Goal: Task Accomplishment & Management: Manage account settings

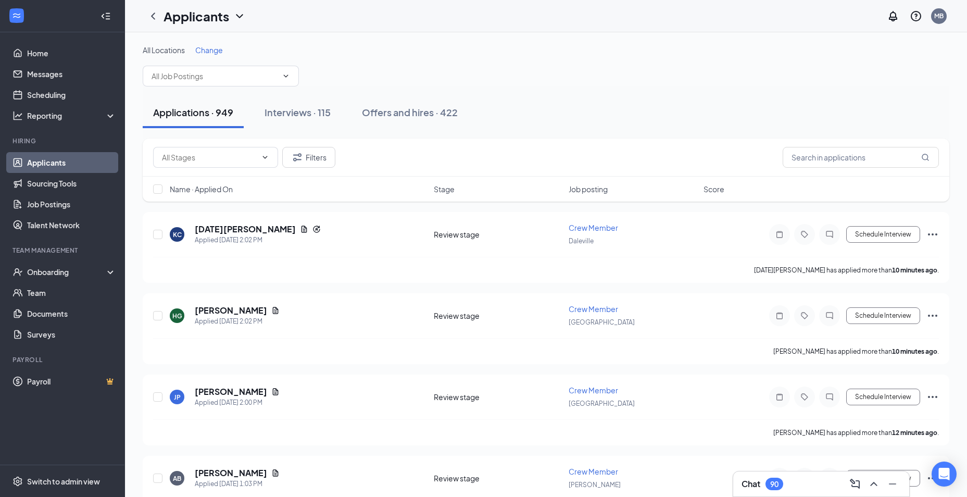
click at [207, 47] on span "Change" at bounding box center [209, 49] width 28 height 9
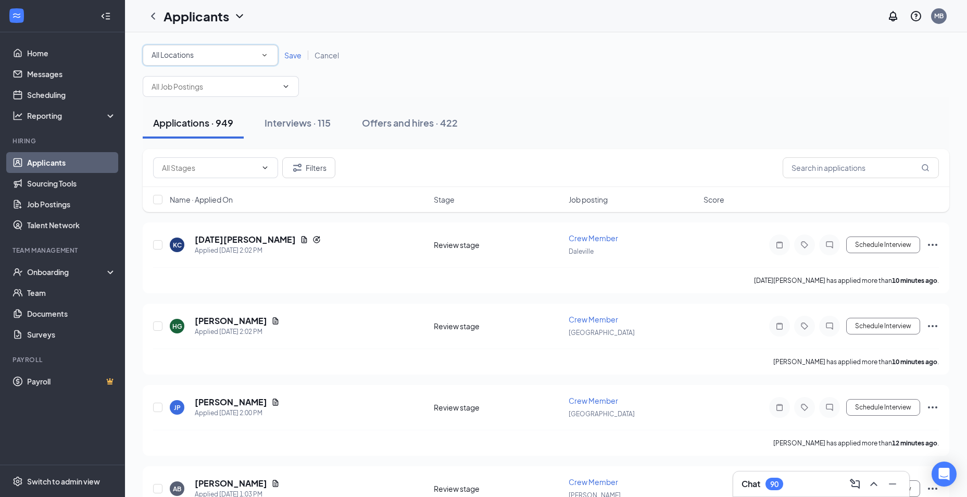
click at [263, 50] on icon "SmallChevronDown" at bounding box center [264, 54] width 9 height 9
click at [202, 136] on div "[GEOGRAPHIC_DATA]" at bounding box center [210, 134] width 119 height 12
click at [288, 53] on span "Save" at bounding box center [292, 54] width 17 height 9
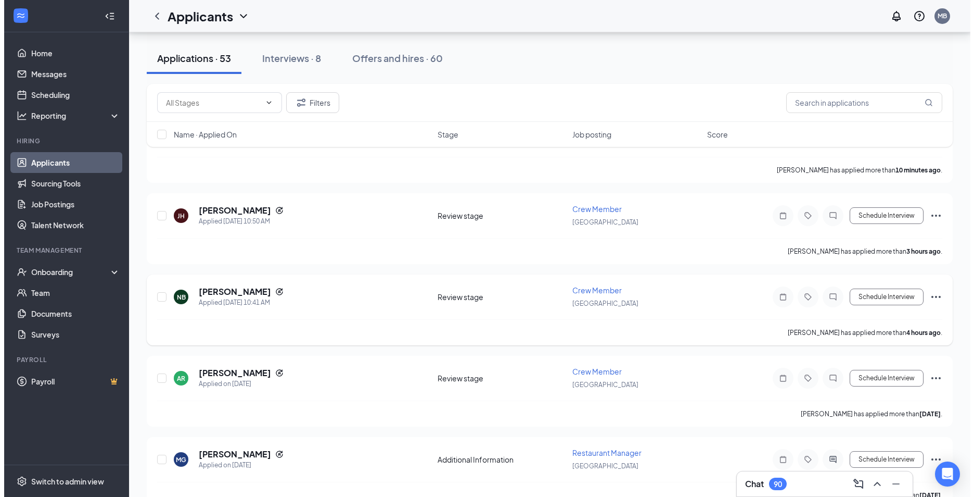
scroll to position [104, 0]
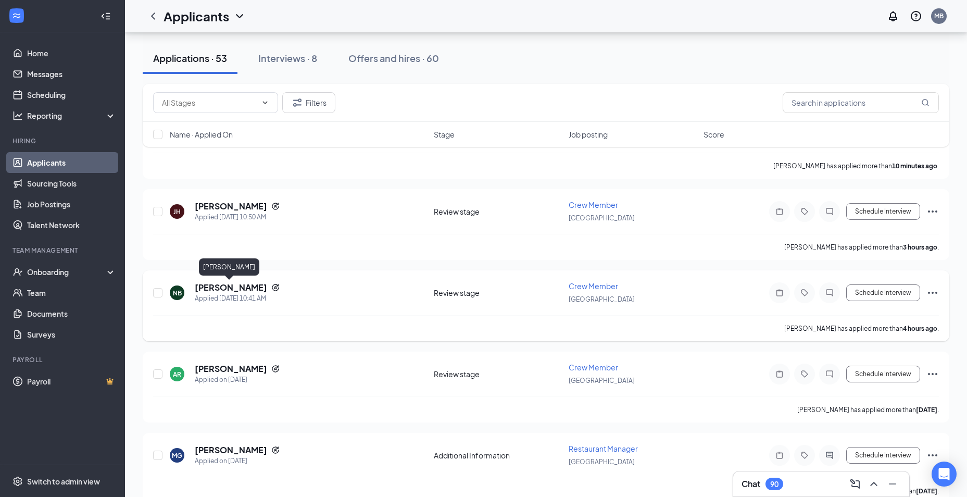
click at [219, 282] on h5 "Nataliah Bishop" at bounding box center [231, 287] width 72 height 11
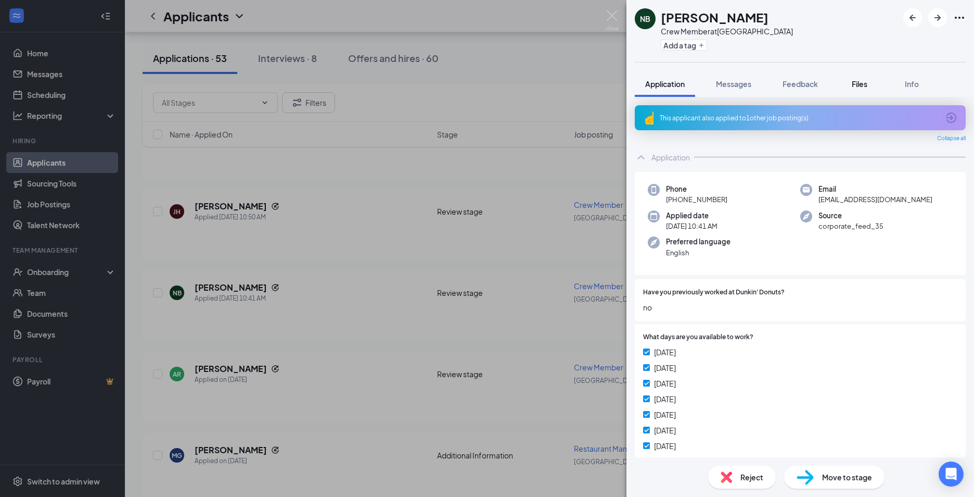
click at [851, 83] on div "Files" at bounding box center [860, 84] width 21 height 10
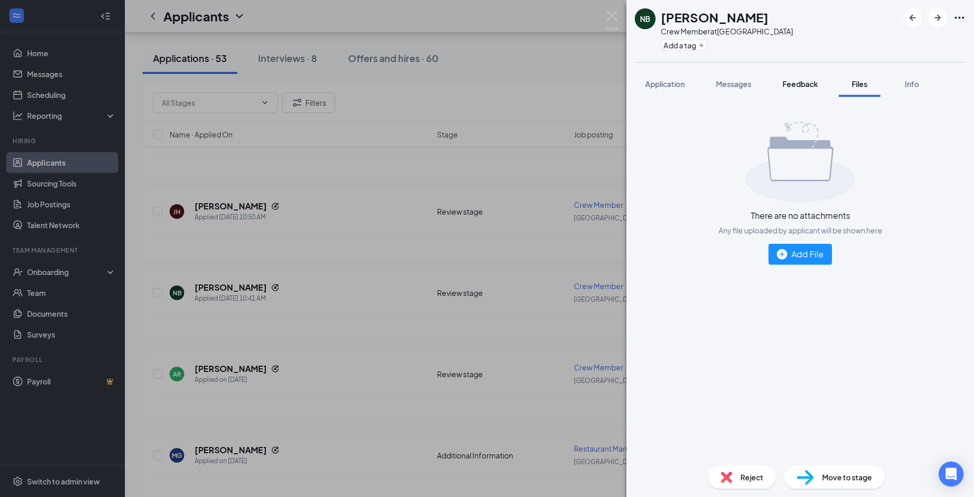
click at [819, 91] on button "Feedback" at bounding box center [801, 84] width 56 height 26
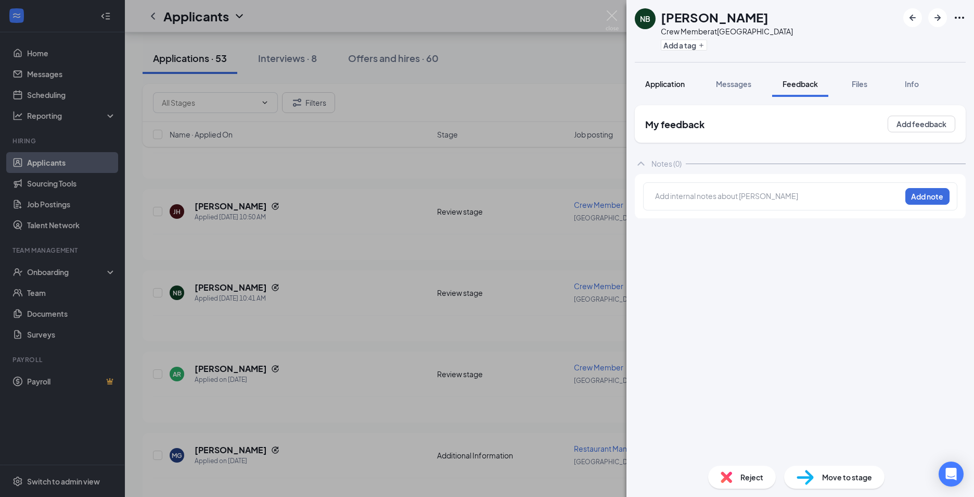
click at [682, 83] on span "Application" at bounding box center [665, 83] width 40 height 9
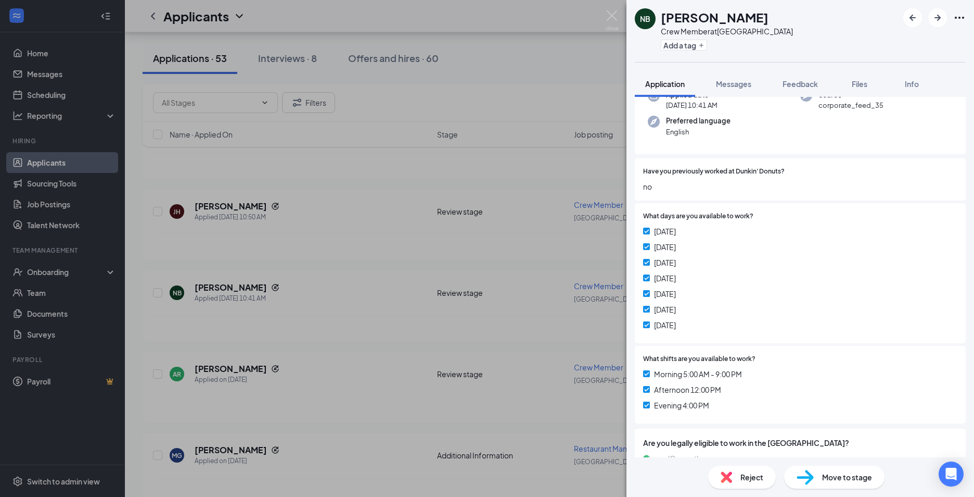
scroll to position [227, 0]
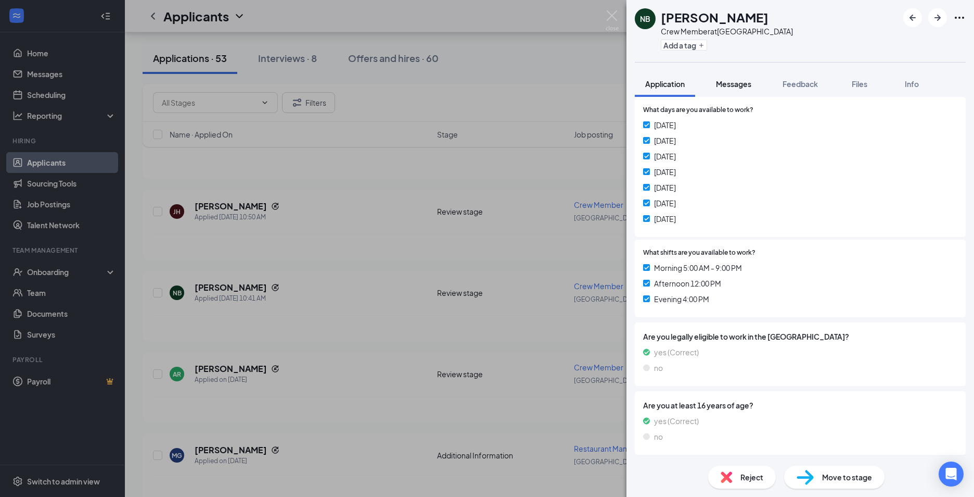
click at [751, 87] on span "Messages" at bounding box center [733, 83] width 35 height 9
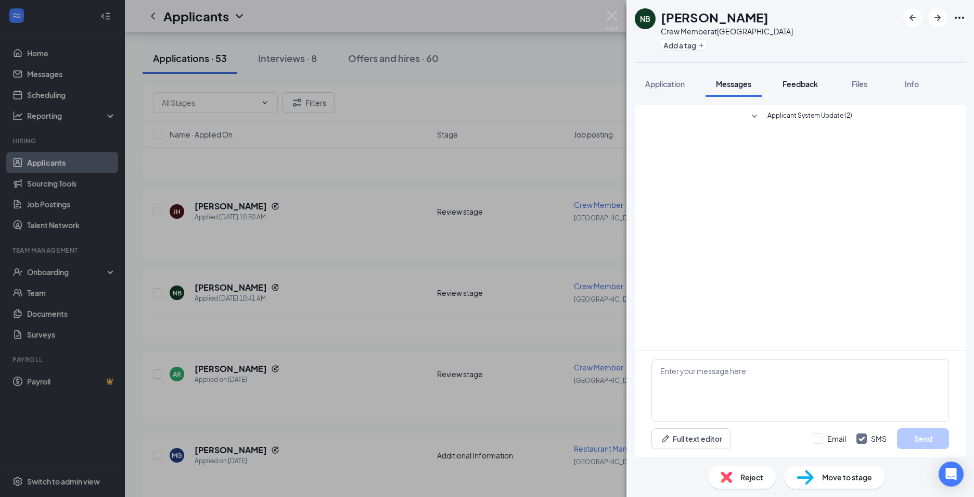
click at [826, 91] on button "Feedback" at bounding box center [801, 84] width 56 height 26
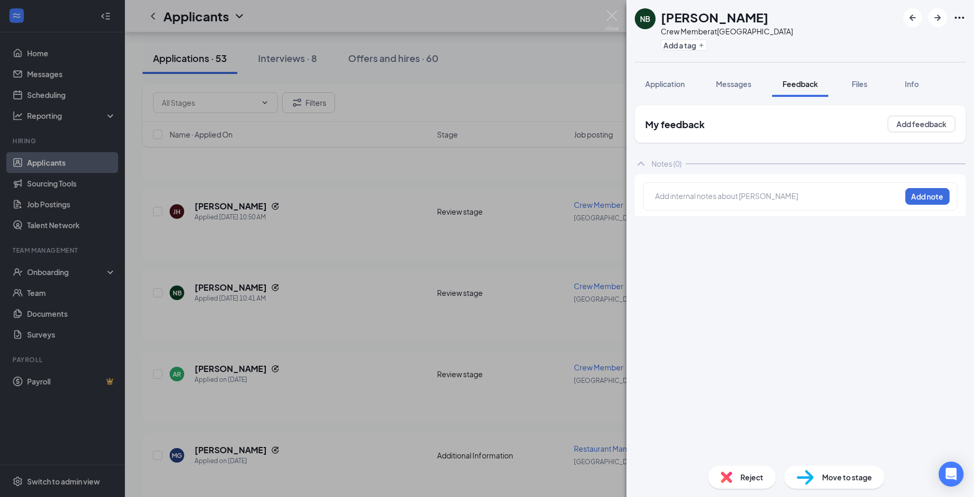
click at [862, 78] on button "Files" at bounding box center [860, 84] width 42 height 26
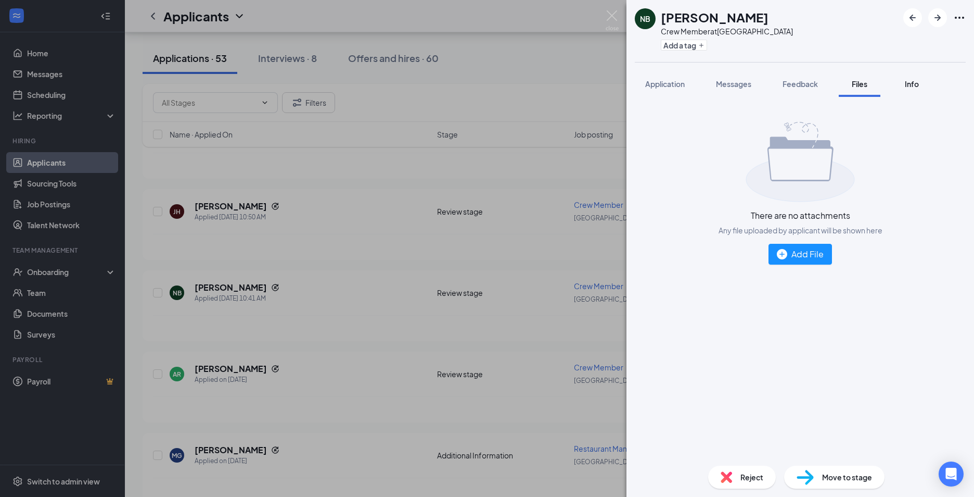
click at [919, 80] on span "Info" at bounding box center [912, 83] width 14 height 9
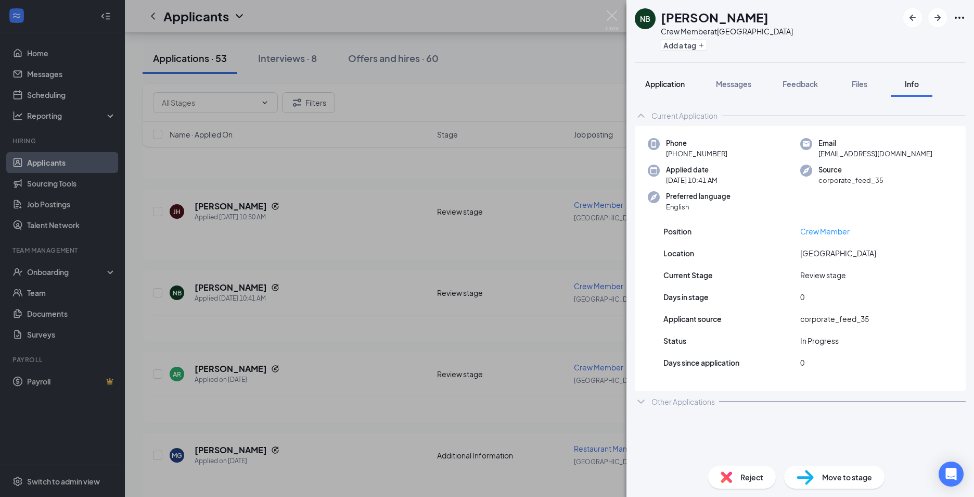
click at [680, 80] on span "Application" at bounding box center [665, 83] width 40 height 9
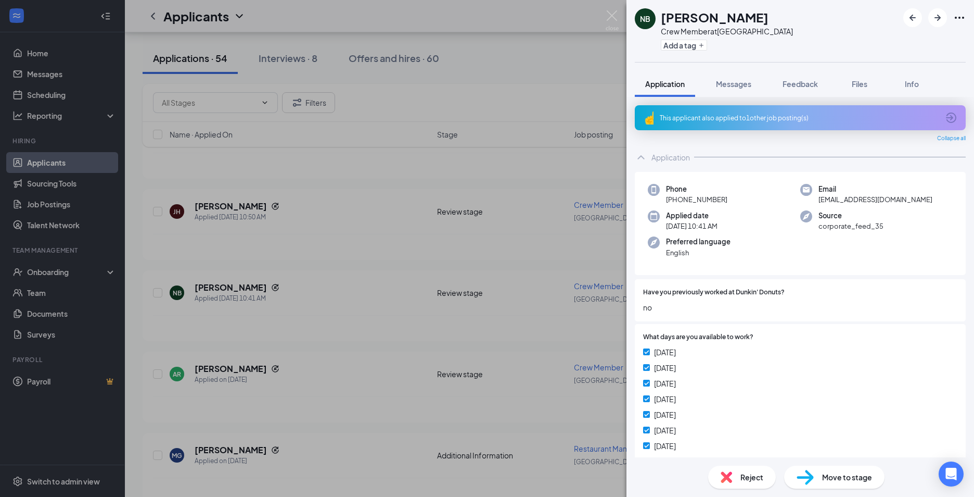
click at [523, 176] on div "NB Nataliah Bishop Crew Member at Christiansburg Add a tag Application Messages…" at bounding box center [487, 248] width 974 height 497
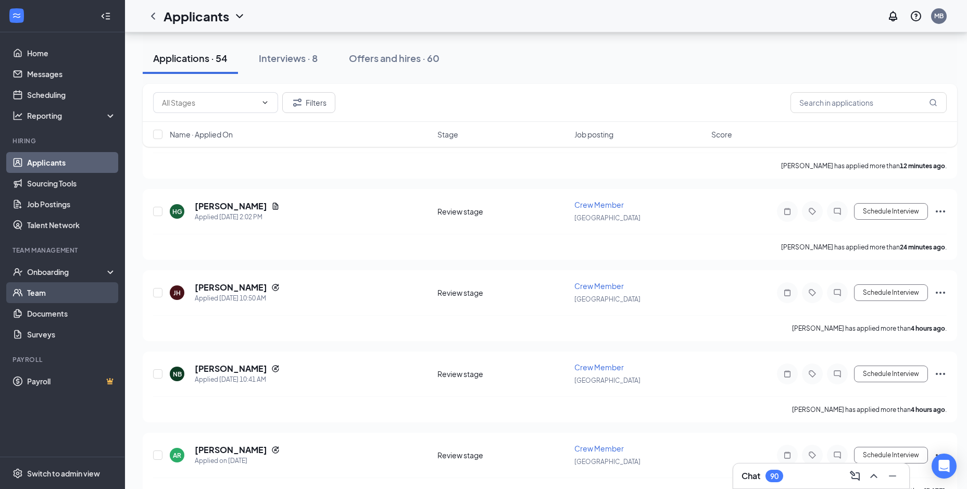
click at [74, 292] on link "Team" at bounding box center [71, 292] width 89 height 21
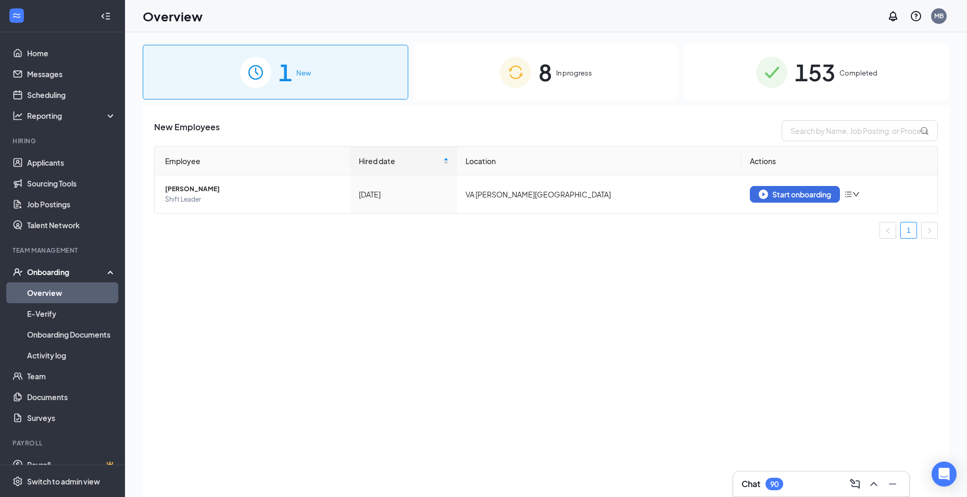
click at [518, 60] on img at bounding box center [515, 72] width 31 height 31
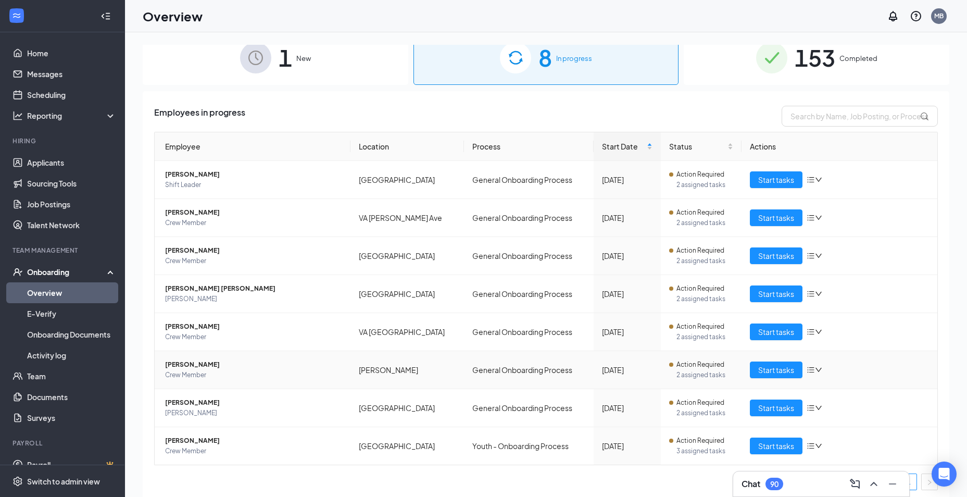
scroll to position [19, 0]
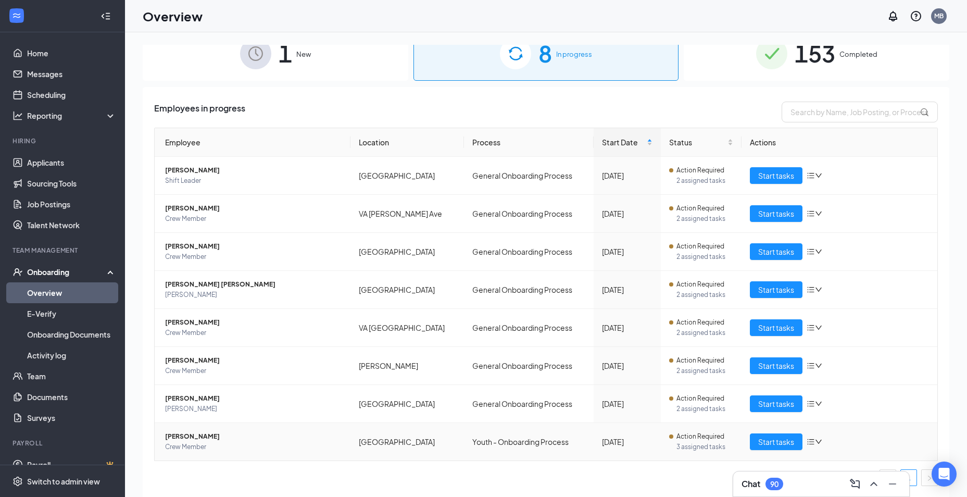
click at [222, 433] on span "[PERSON_NAME]" at bounding box center [253, 436] width 177 height 10
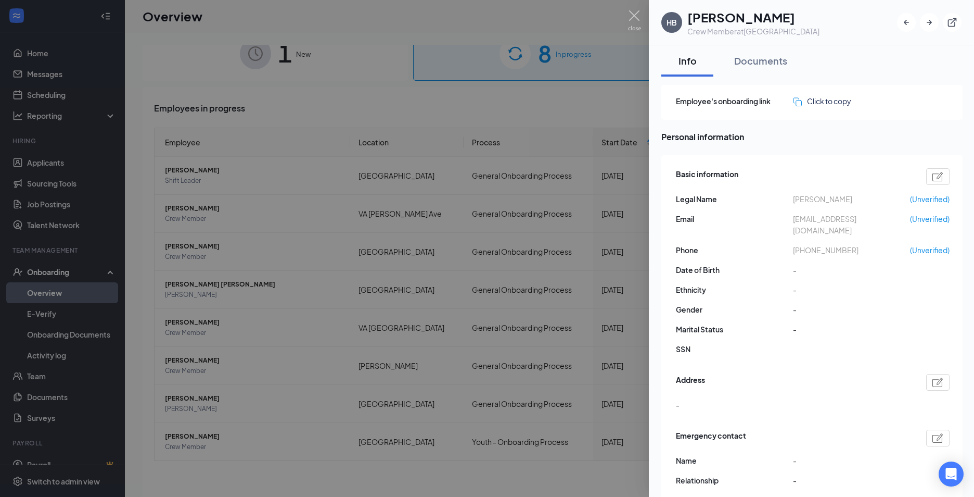
drag, startPoint x: 651, startPoint y: 13, endPoint x: 644, endPoint y: 13, distance: 6.2
click at [648, 13] on div "HB [PERSON_NAME] Crew Member at [GEOGRAPHIC_DATA] Info Documents Employee's onb…" at bounding box center [487, 248] width 974 height 497
click at [640, 13] on img at bounding box center [634, 20] width 13 height 20
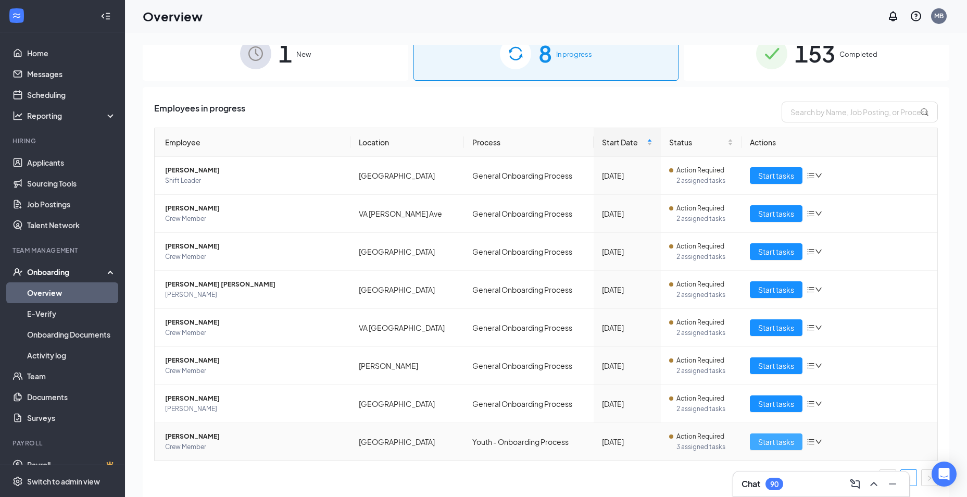
click at [772, 440] on span "Start tasks" at bounding box center [776, 441] width 36 height 11
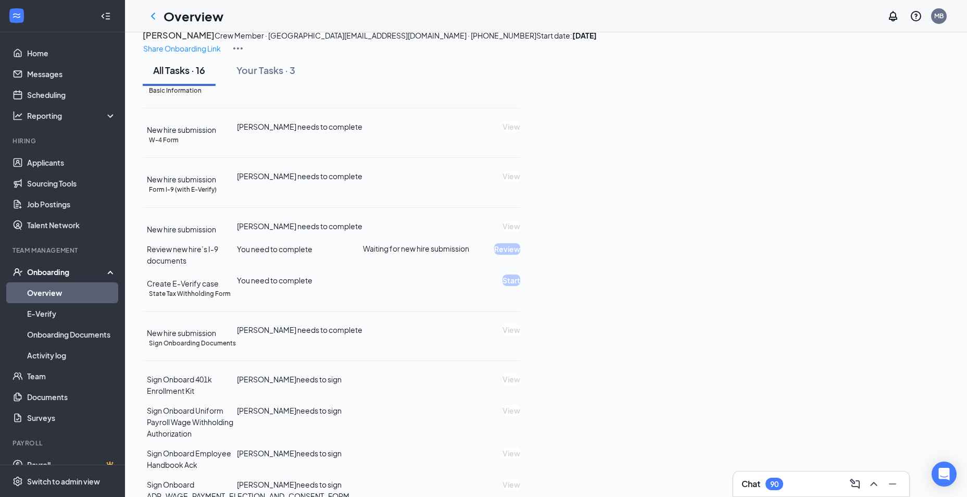
scroll to position [104, 0]
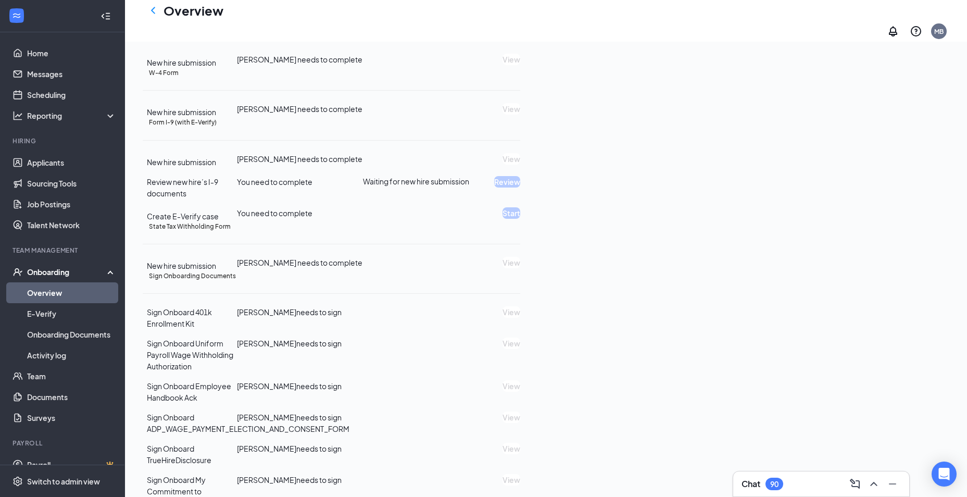
click at [520, 122] on icon "Ellipses" at bounding box center [520, 122] width 0 height 0
click at [488, 118] on div "W-4 Form New hire submission [PERSON_NAME] needs to complete View" at bounding box center [331, 92] width 377 height 49
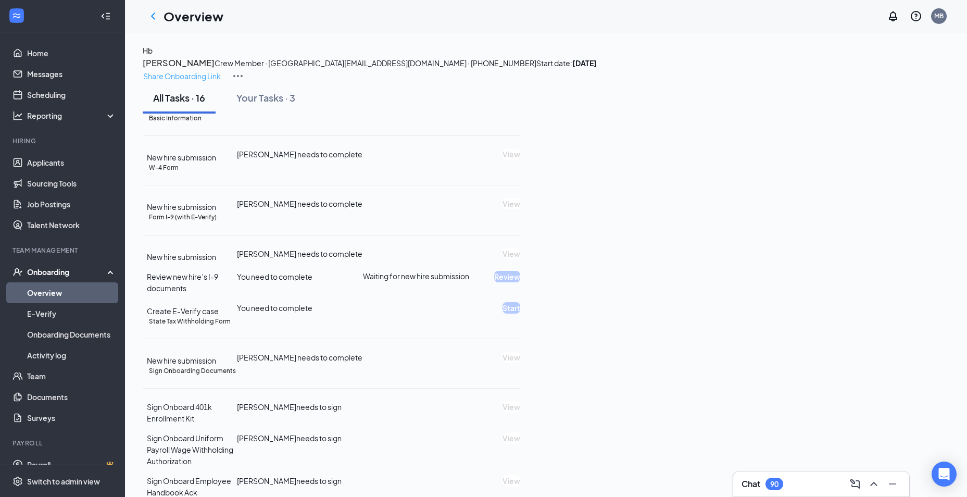
click at [221, 70] on p "Share Onboarding Link" at bounding box center [182, 75] width 78 height 11
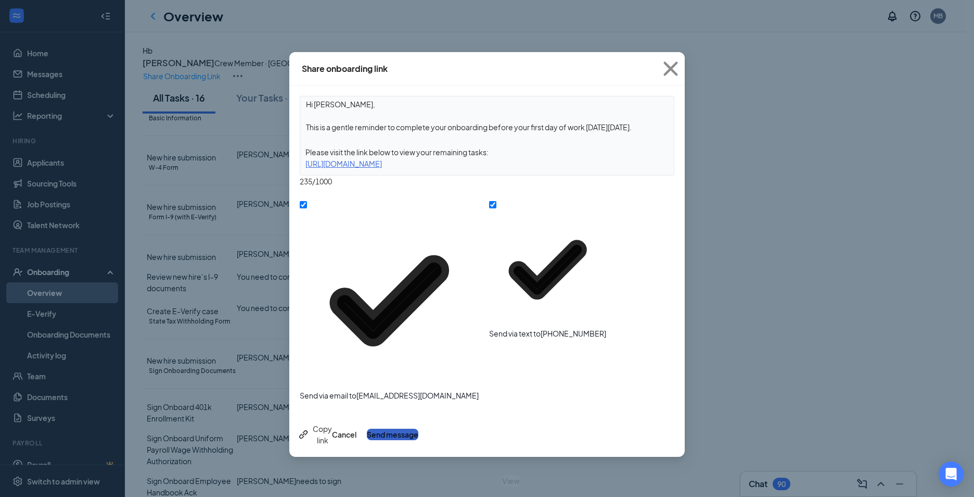
click at [419, 428] on button "Send message" at bounding box center [393, 433] width 52 height 11
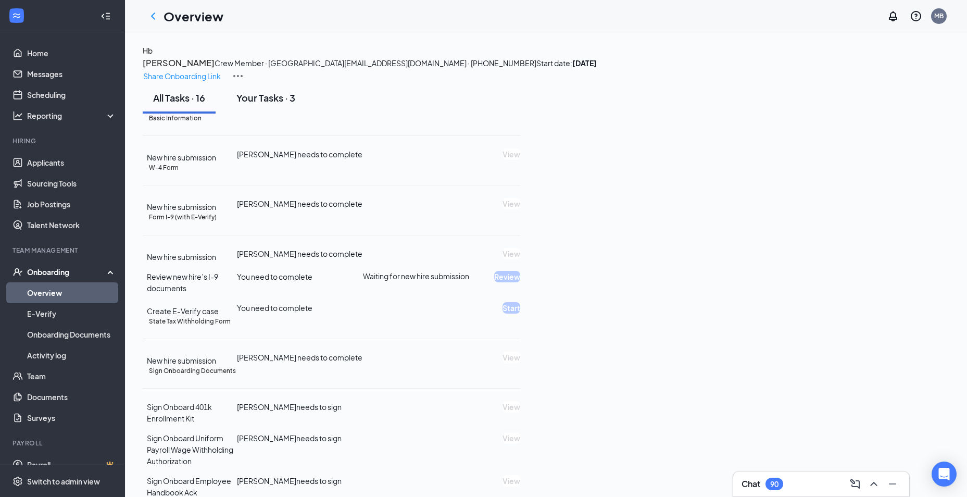
click at [262, 104] on div "Your Tasks · 3" at bounding box center [265, 97] width 59 height 13
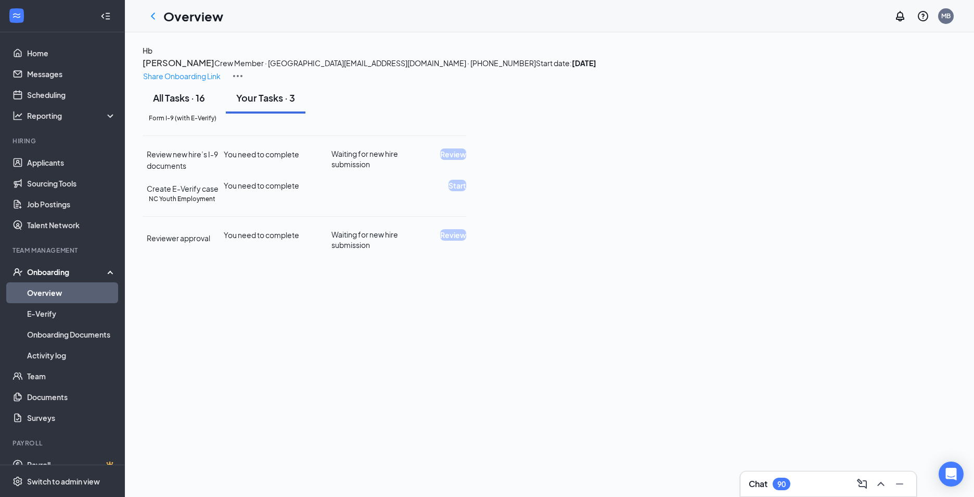
click at [197, 104] on div "All Tasks · 16" at bounding box center [179, 97] width 52 height 13
